Goal: Task Accomplishment & Management: Complete application form

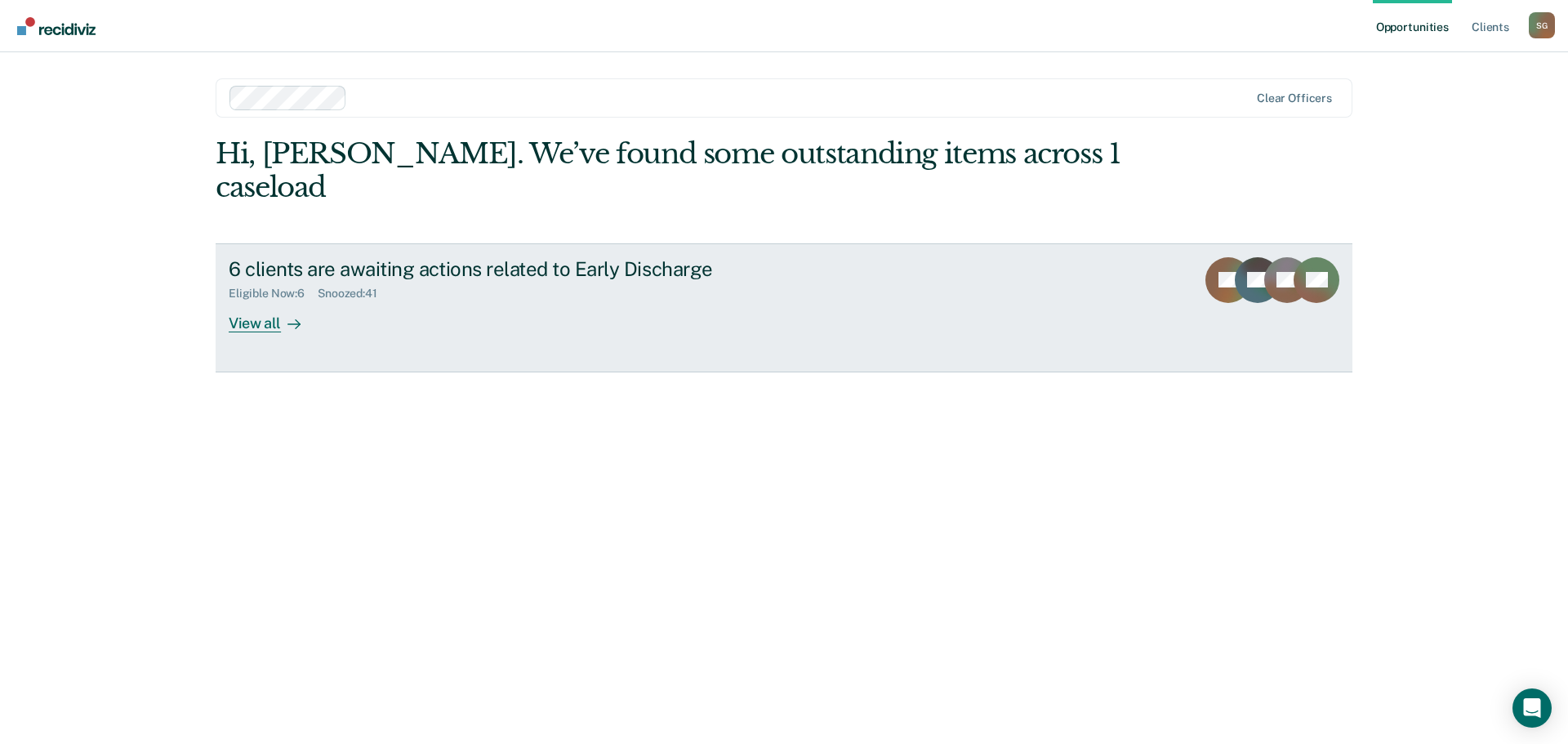
click at [267, 301] on div "View all" at bounding box center [275, 317] width 92 height 32
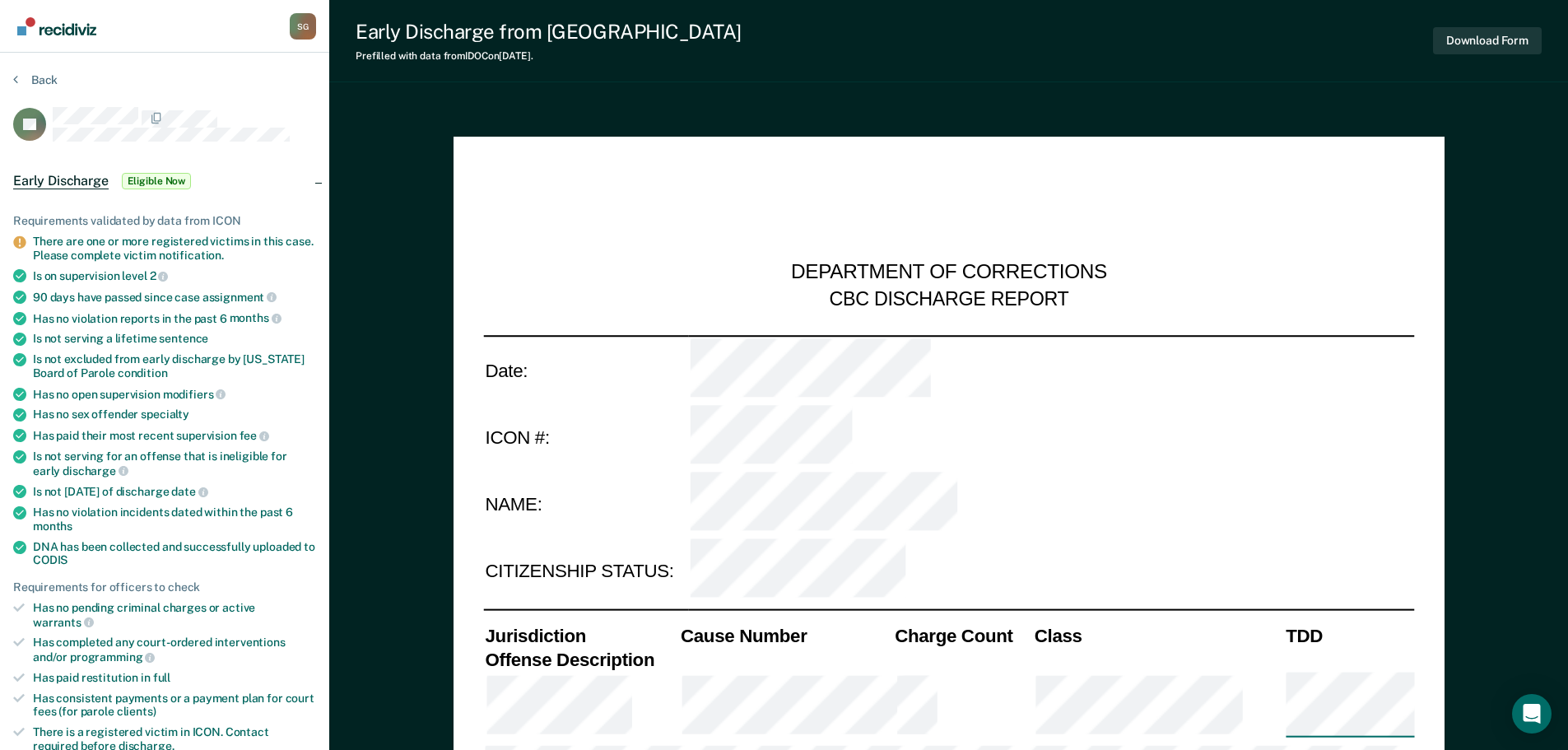
type textarea "x"
click at [190, 20] on nav "[PERSON_NAME] S G Profile How it works Log Out" at bounding box center [164, 26] width 329 height 53
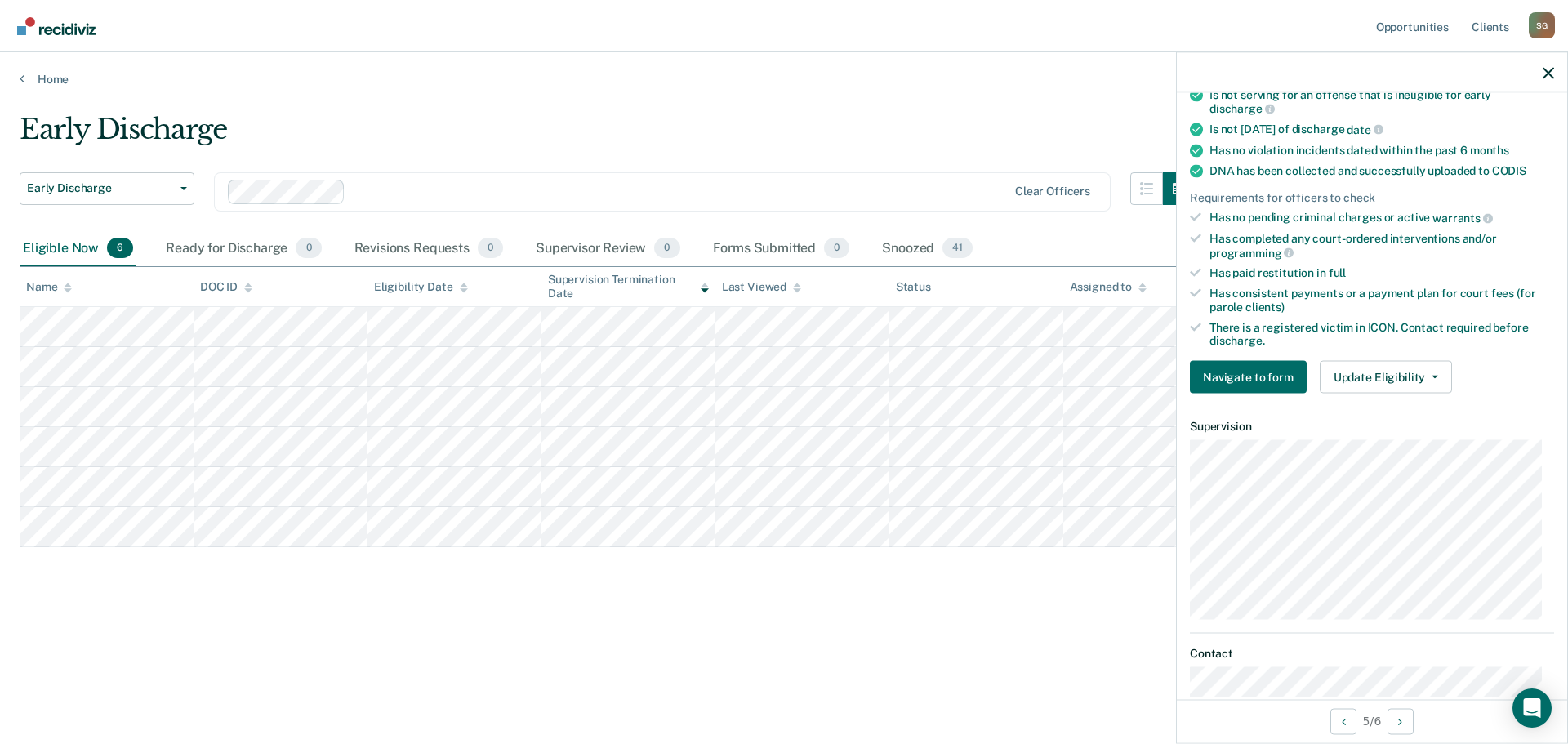
scroll to position [490, 0]
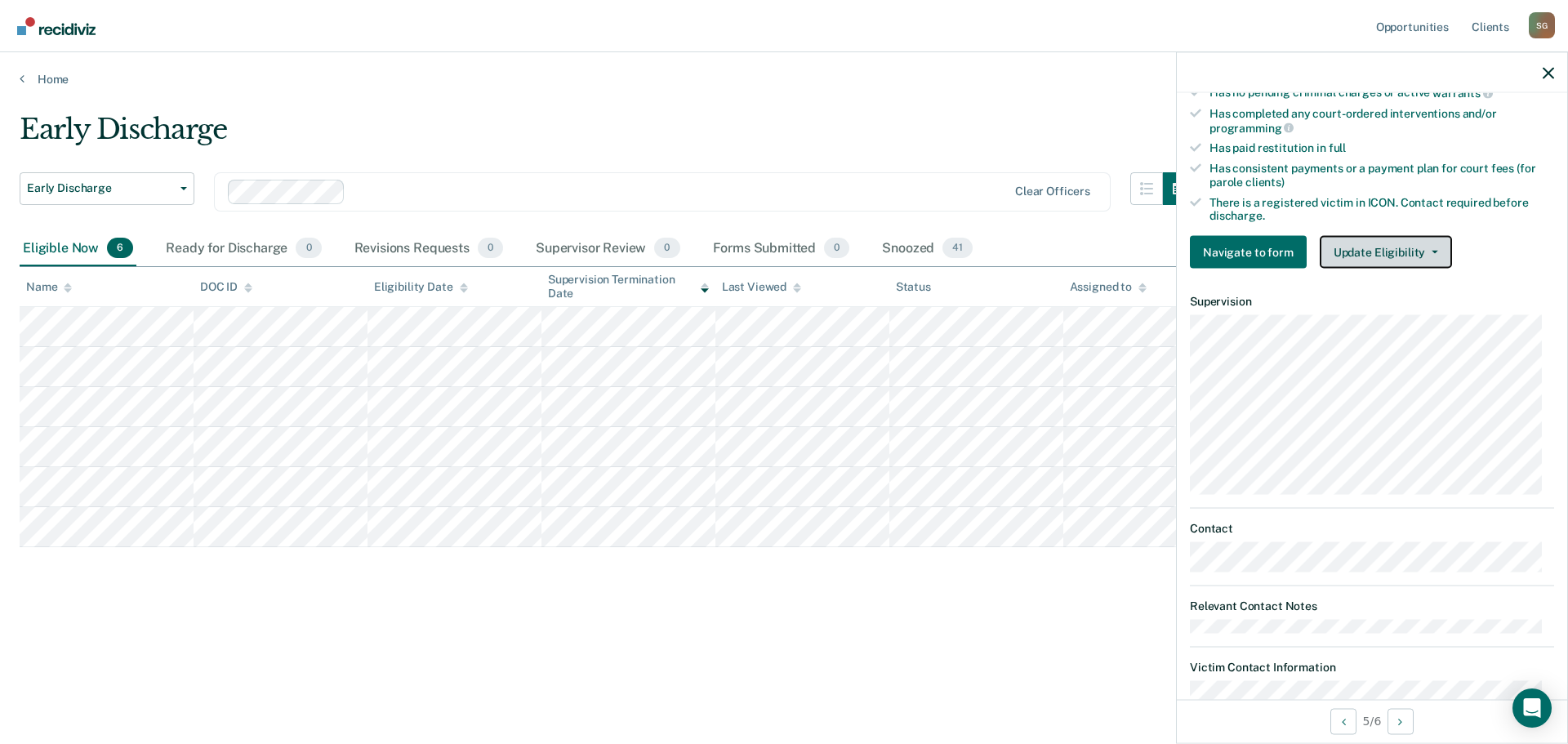
click at [1371, 251] on button "Update Eligibility" at bounding box center [1386, 252] width 132 height 33
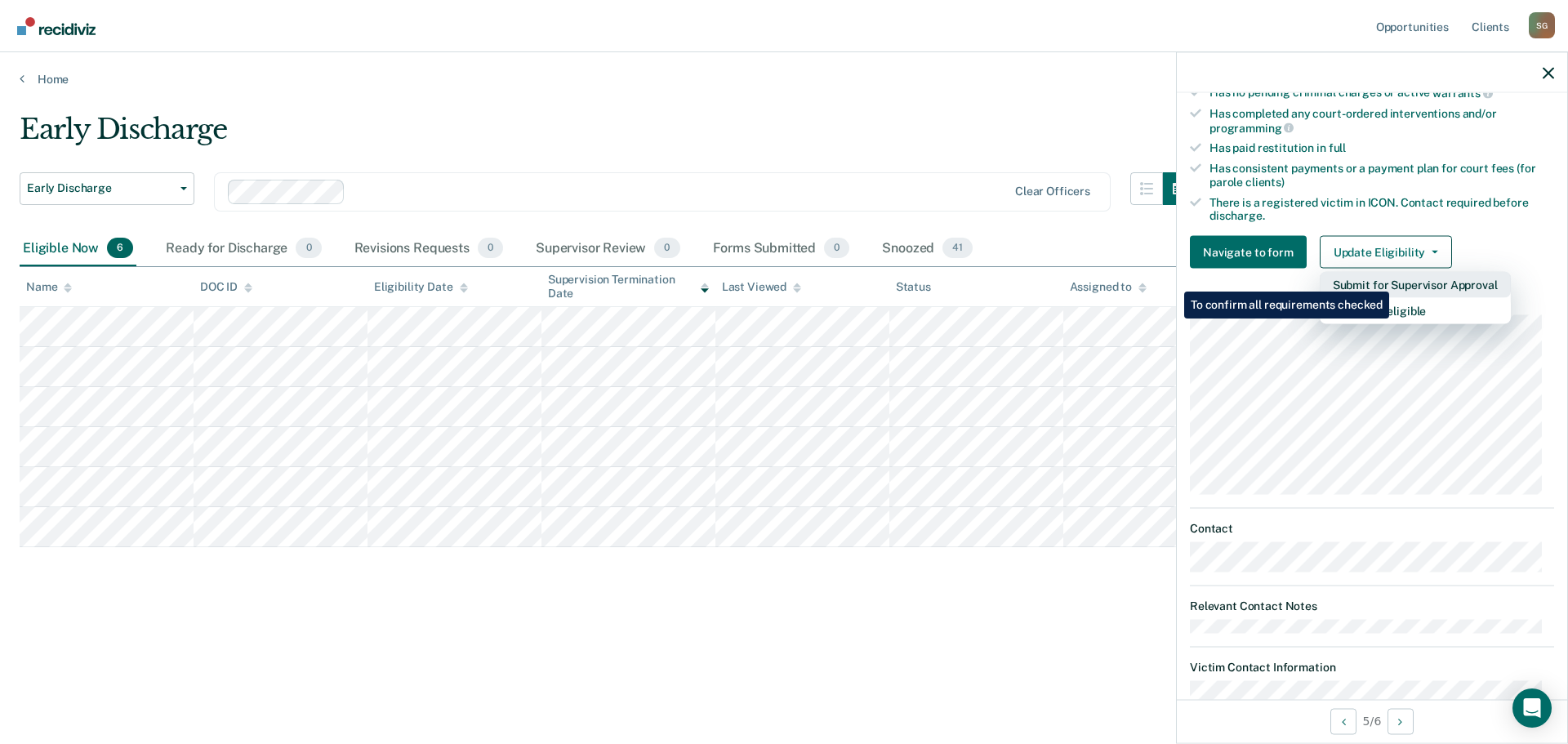
click at [1392, 280] on button "Submit for Supervisor Approval" at bounding box center [1415, 285] width 191 height 26
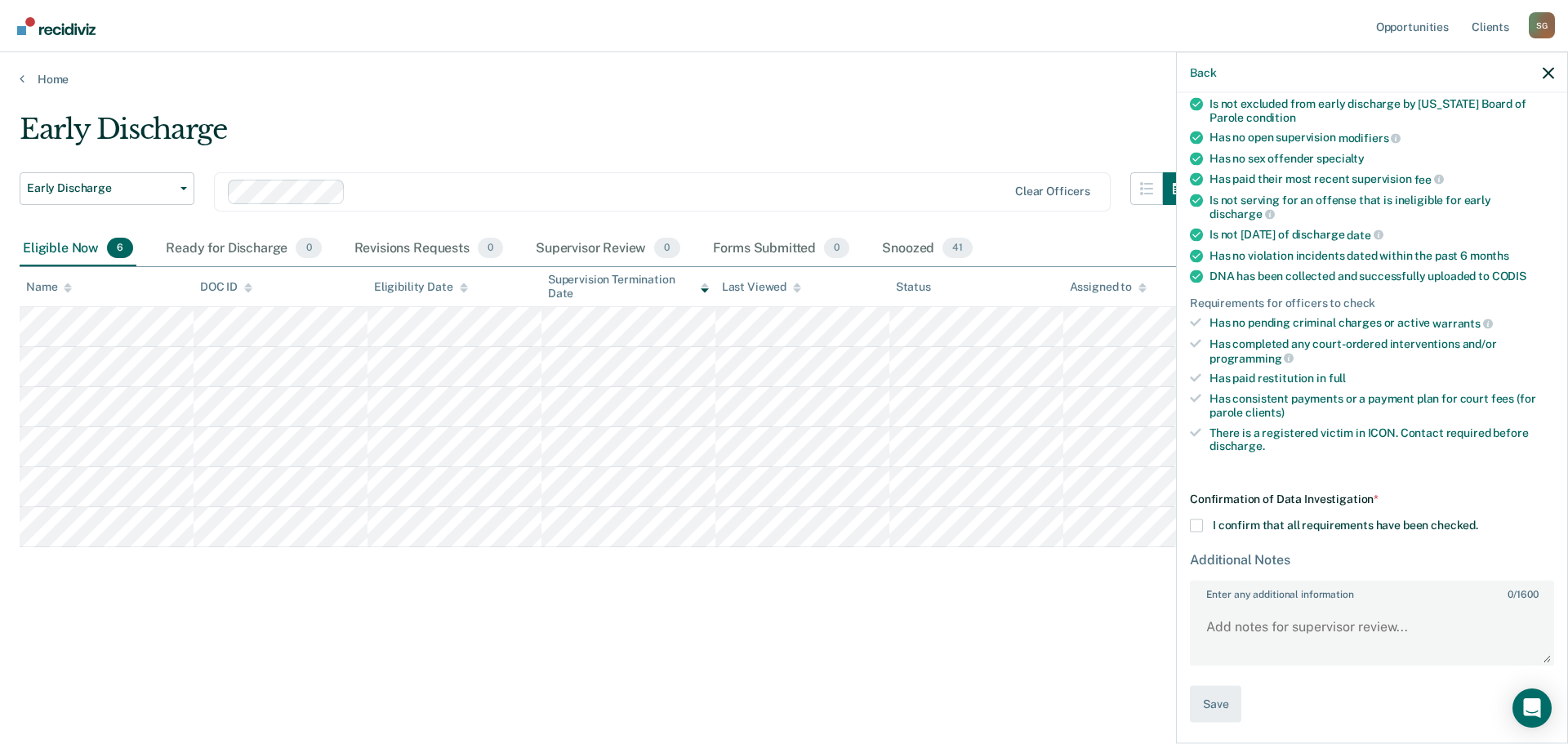
click at [1199, 521] on span at bounding box center [1196, 525] width 13 height 13
click at [1478, 519] on input "I confirm that all requirements have been checked." at bounding box center [1478, 519] width 0 height 0
click at [1217, 707] on button "Save" at bounding box center [1215, 703] width 52 height 36
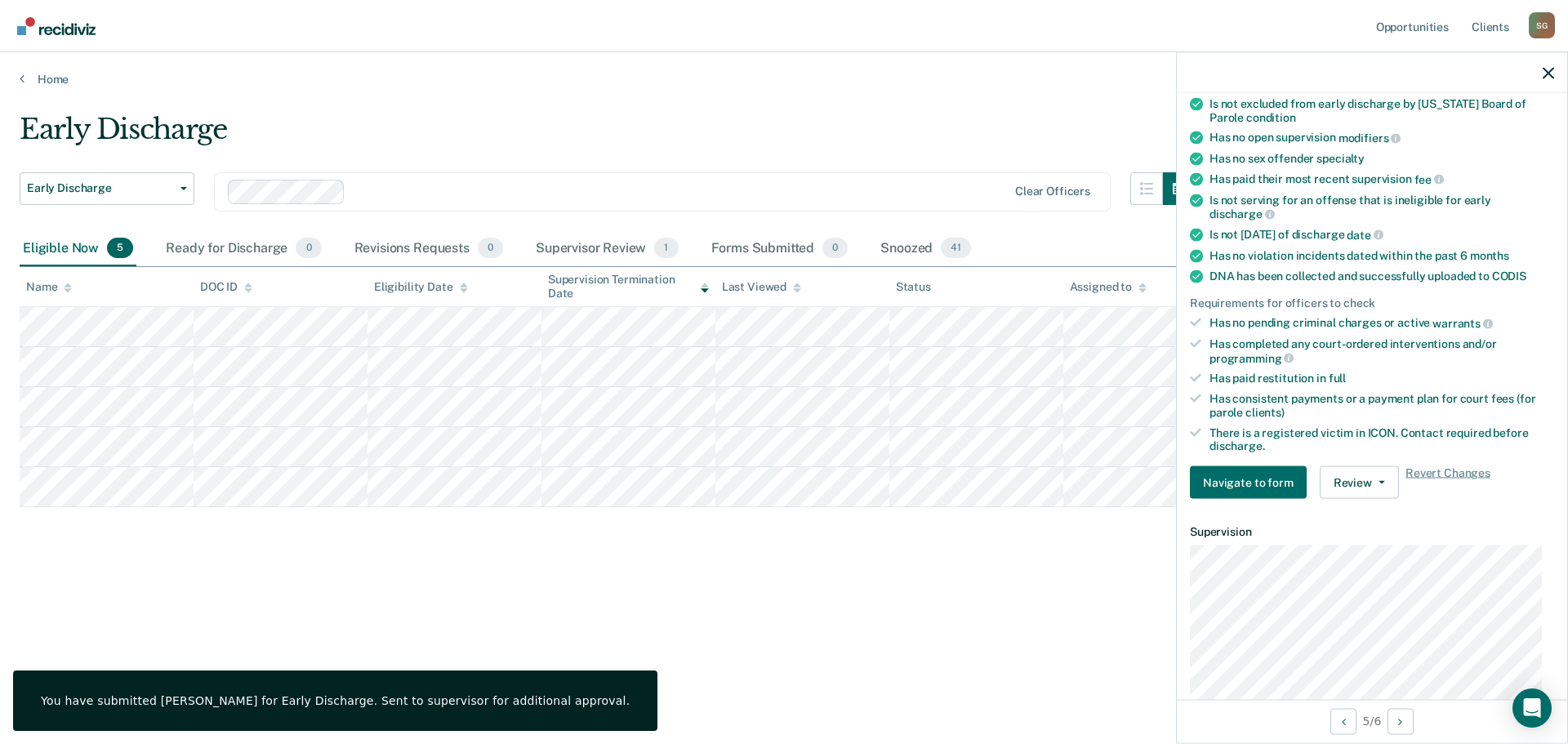
click at [1558, 75] on div at bounding box center [1371, 73] width 391 height 41
click at [1548, 73] on icon "button" at bounding box center [1548, 72] width 11 height 11
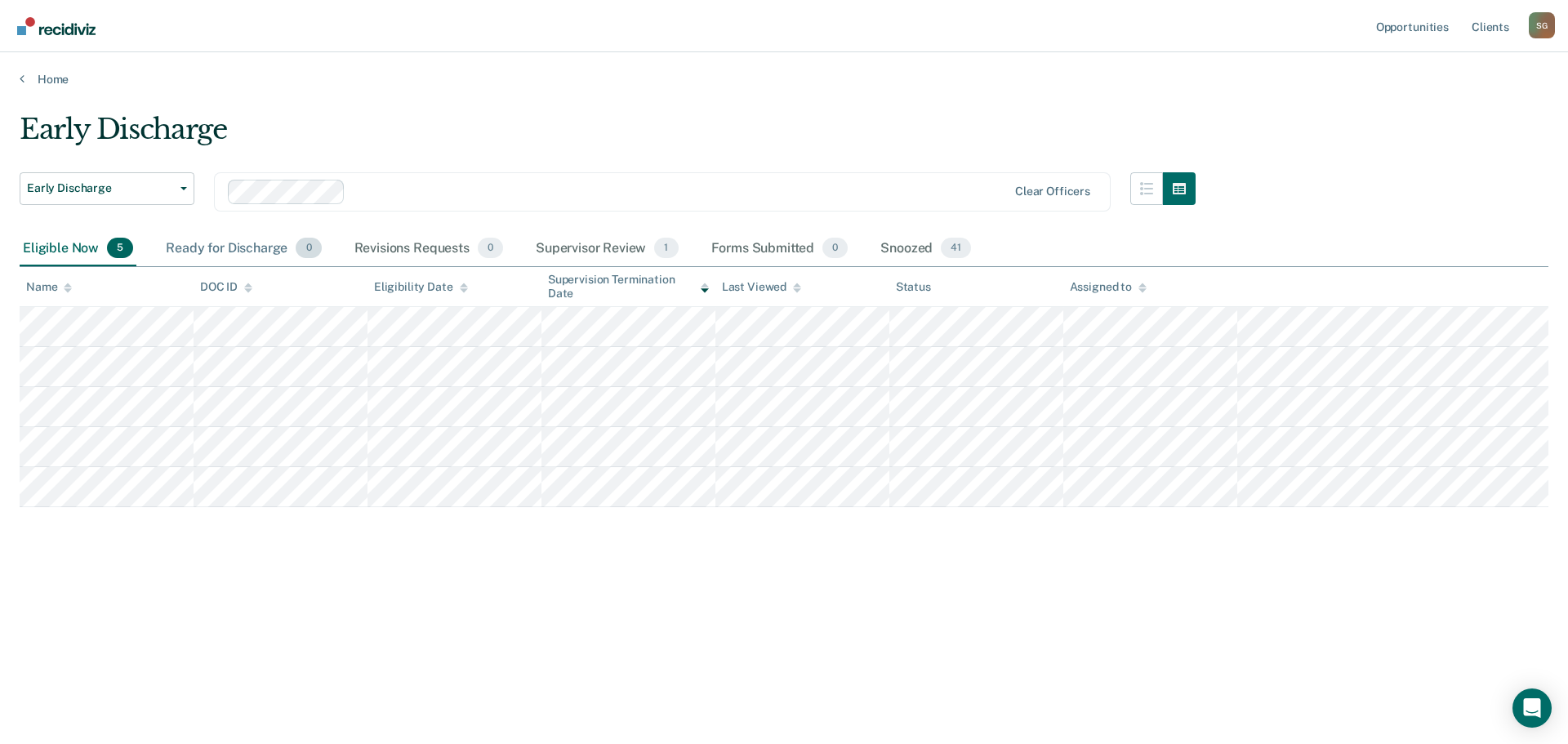
click at [247, 251] on div "Ready for Discharge 0" at bounding box center [243, 249] width 162 height 36
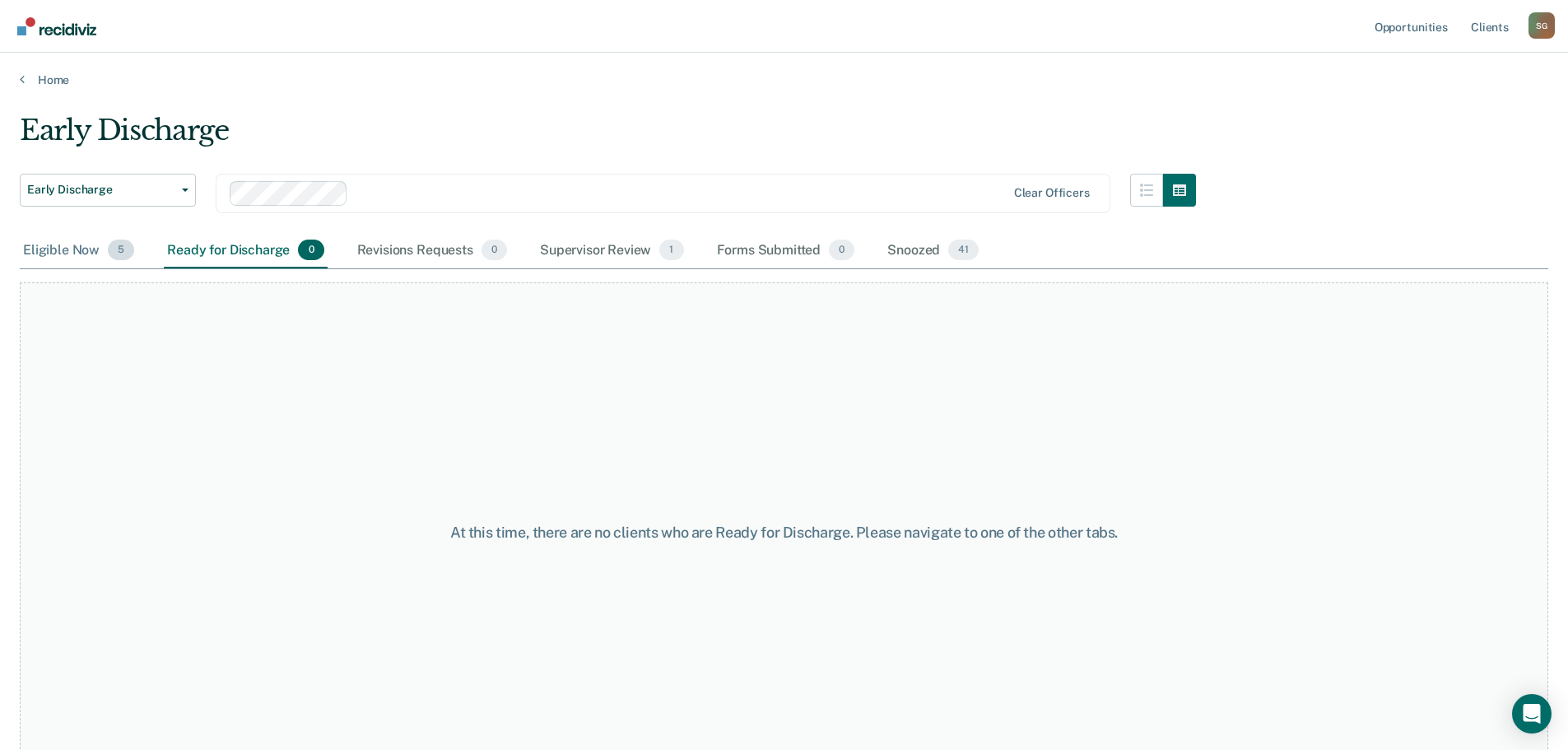
click at [40, 243] on div "Eligible Now 5" at bounding box center [79, 251] width 118 height 36
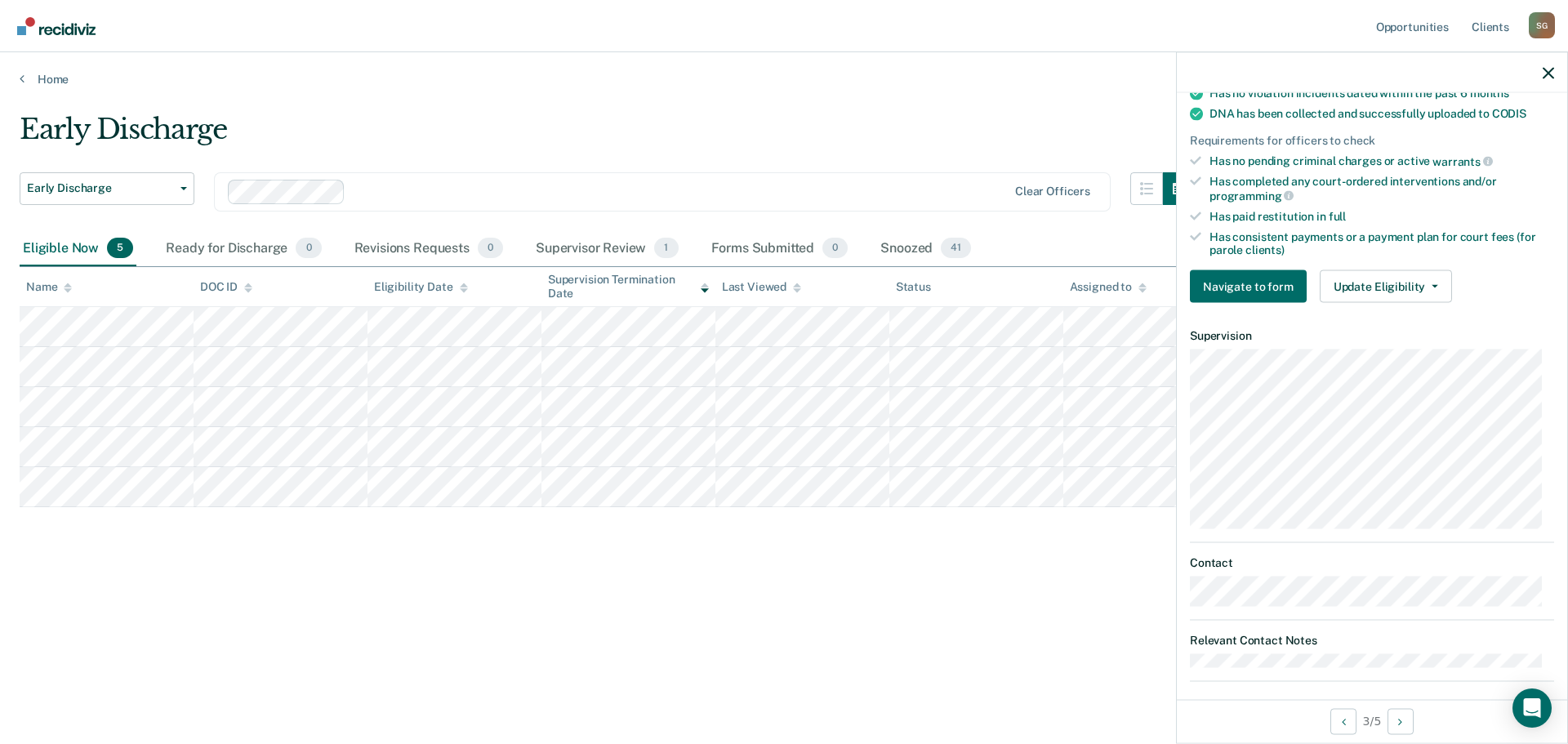
scroll to position [421, 0]
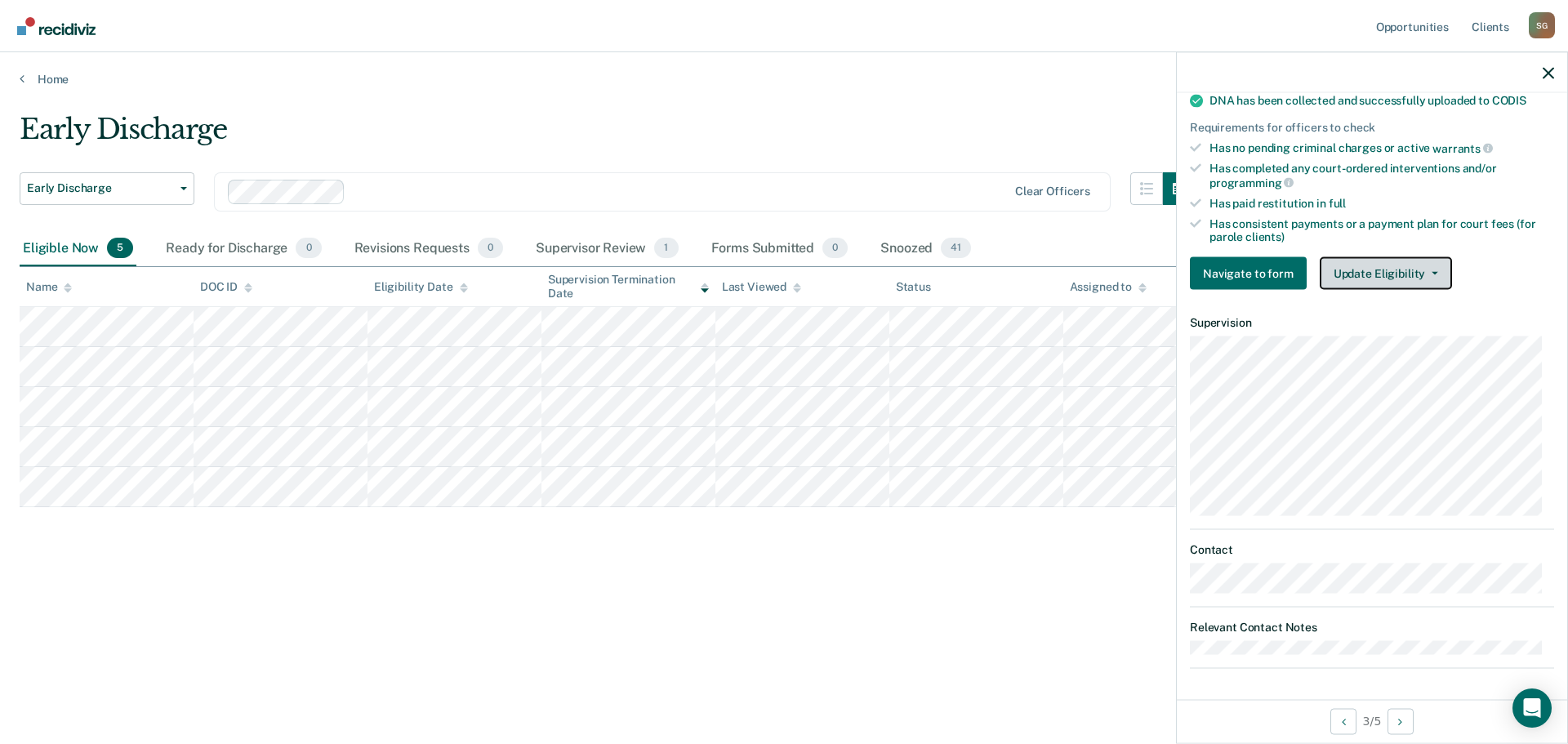
click at [1382, 269] on button "Update Eligibility" at bounding box center [1386, 274] width 132 height 33
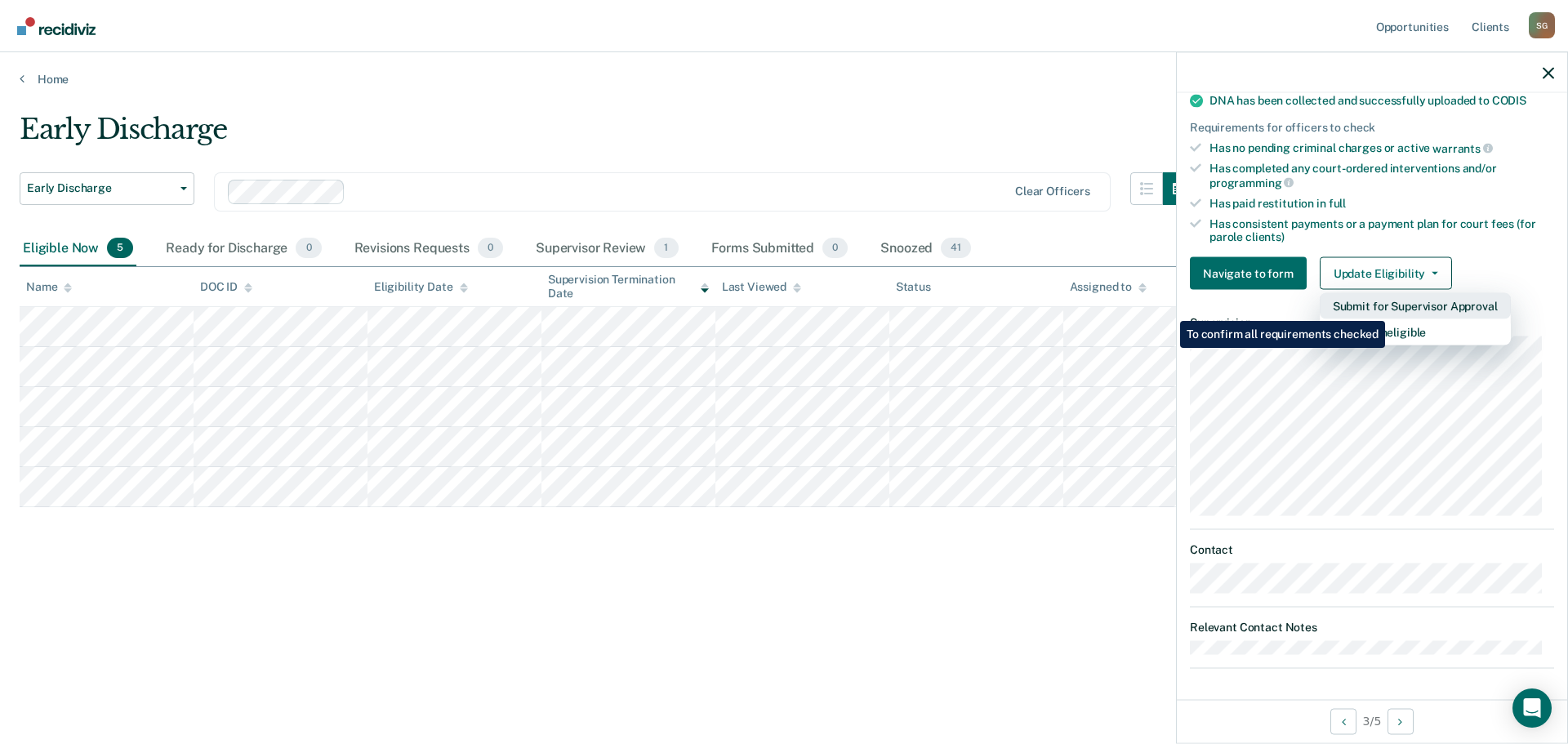
click at [1387, 308] on button "Submit for Supervisor Approval" at bounding box center [1415, 306] width 191 height 26
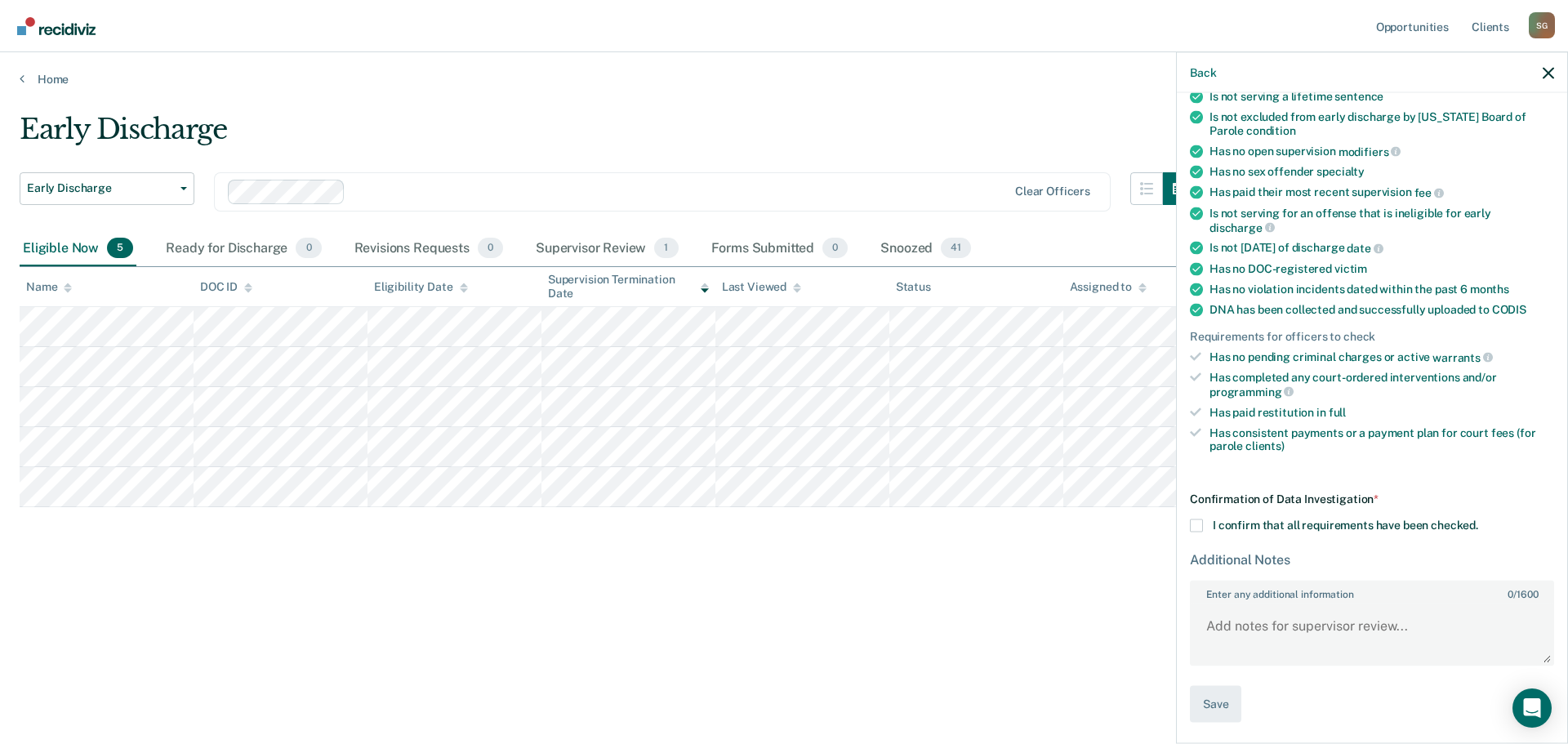
click at [1195, 524] on span at bounding box center [1196, 525] width 13 height 13
click at [1478, 519] on input "I confirm that all requirements have been checked." at bounding box center [1478, 519] width 0 height 0
click at [1199, 702] on button "Save" at bounding box center [1215, 702] width 52 height 36
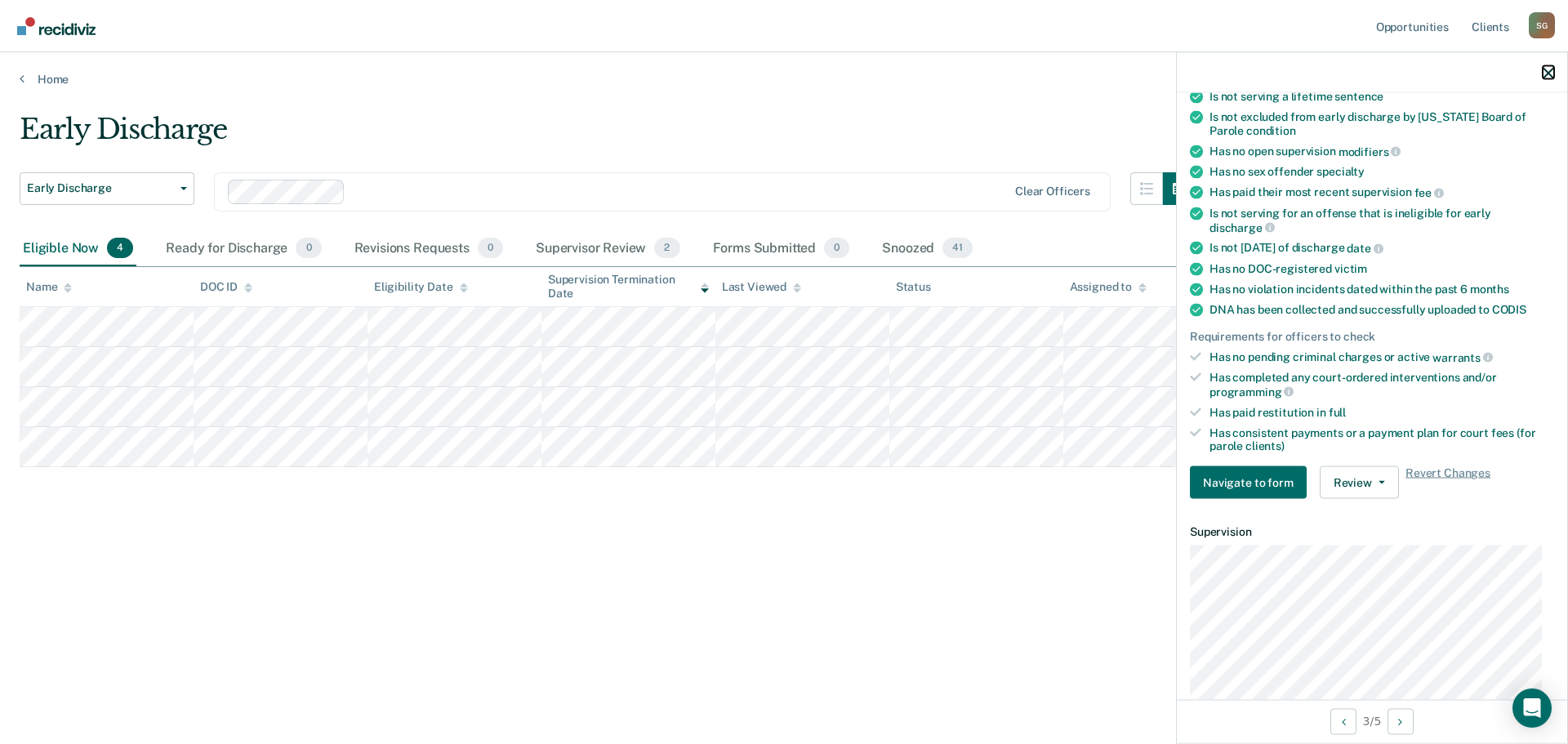
click at [1545, 70] on icon "button" at bounding box center [1548, 72] width 11 height 11
